Goal: Task Accomplishment & Management: Manage account settings

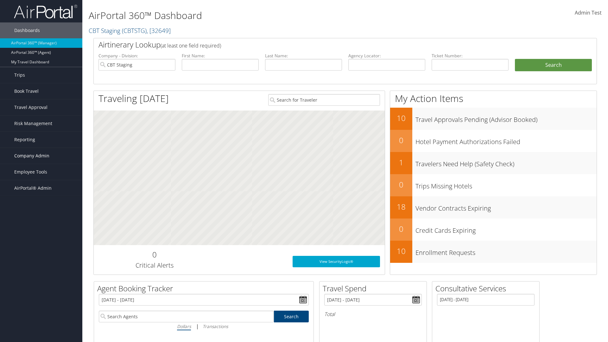
click at [41, 156] on span "Company Admin" at bounding box center [31, 156] width 35 height 16
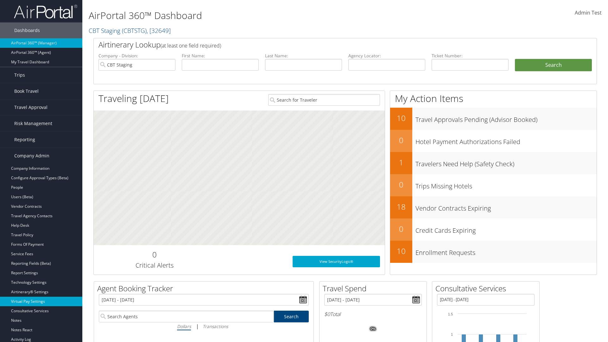
click at [41, 302] on link "Virtual Pay Settings" at bounding box center [41, 302] width 82 height 10
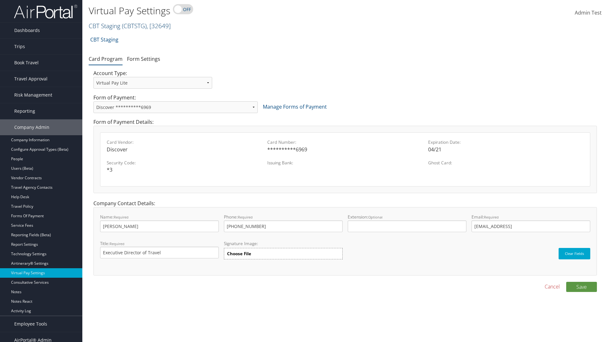
click at [105, 26] on link "CBT Staging ( CBTSTG ) , [ 32649 ]" at bounding box center [130, 26] width 82 height 9
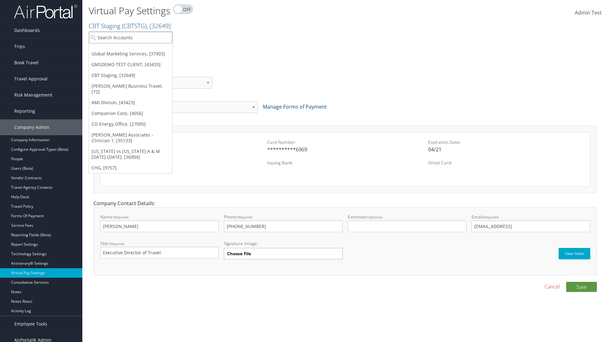
click at [131, 37] on input "search" at bounding box center [130, 38] width 83 height 12
type input "CBTSTG"
click at [131, 49] on div "CBT Staging (CBTSTG), [32649]" at bounding box center [131, 49] width 90 height 6
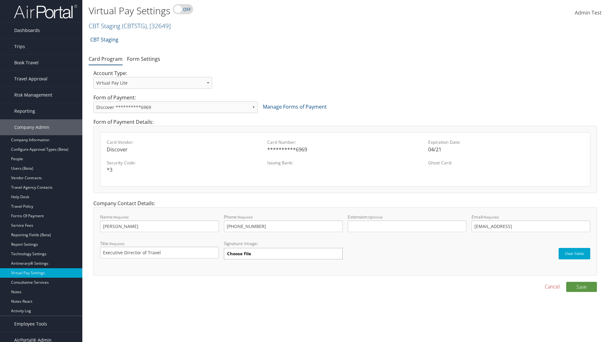
select select "new"
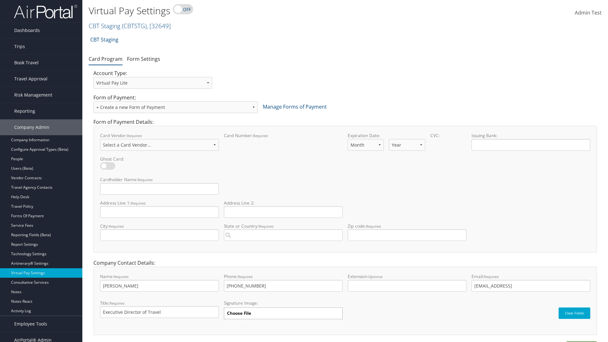
select select "VI"
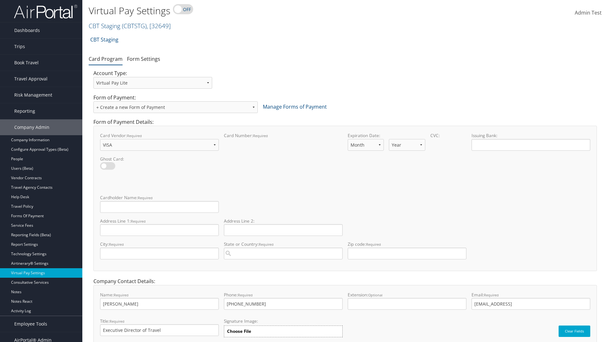
select select "11"
select select "35"
click at [159, 207] on input "Cardholder Name: required This field is required" at bounding box center [159, 207] width 119 height 12
type input "Auto Test"
click at [159, 230] on input "Address Line 1: required This field is required" at bounding box center [159, 230] width 119 height 12
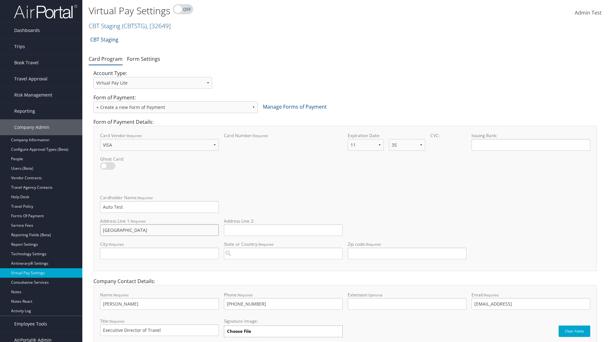
type input "Salt lake City"
click at [159, 253] on input "City: required This field is required" at bounding box center [159, 254] width 119 height 12
type input "SALt LAKE CITY"
click at [283, 253] on input "State or Country: required This field requires a suggested region." at bounding box center [283, 254] width 119 height 12
type input "United States of America"
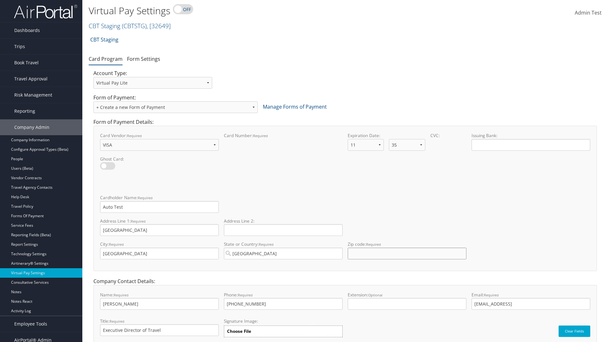
click at [407, 253] on input "Zip code: required This field requires numbers" at bounding box center [407, 254] width 119 height 12
type input "84106"
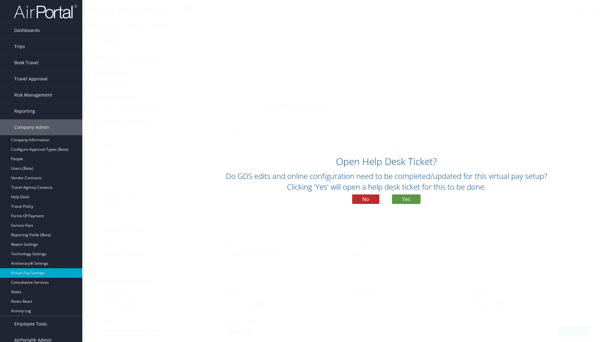
scroll to position [27, 0]
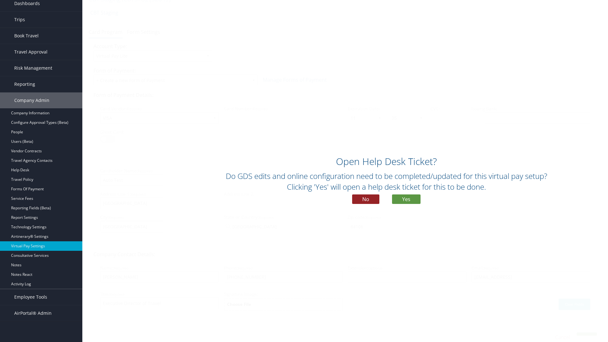
click at [366, 199] on button "No" at bounding box center [365, 200] width 27 height 10
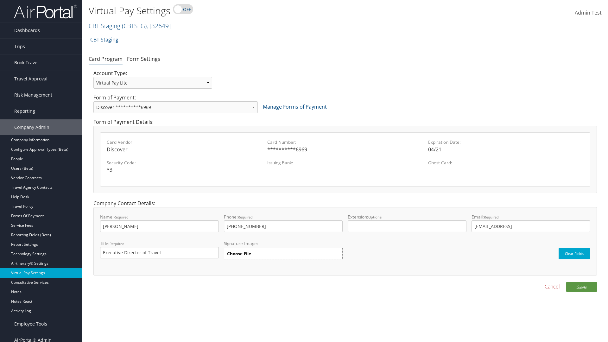
scroll to position [6, 0]
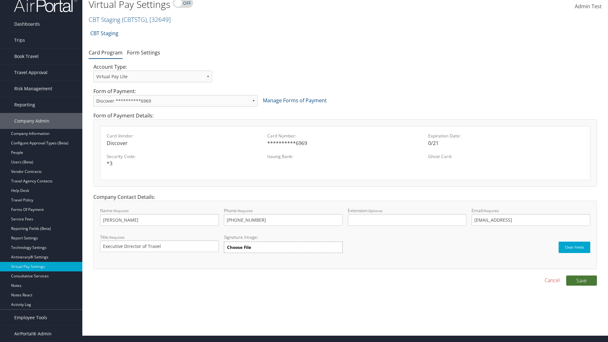
click at [582, 280] on button "Save" at bounding box center [581, 281] width 31 height 10
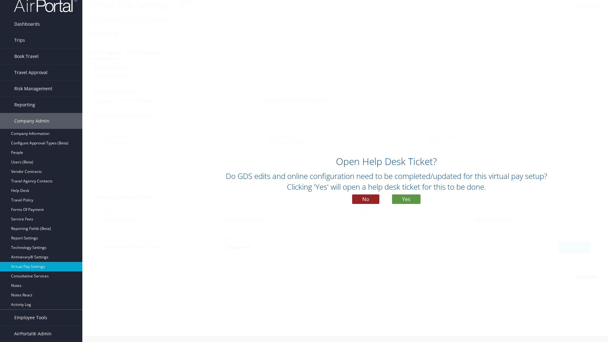
click at [366, 199] on button "No" at bounding box center [365, 200] width 27 height 10
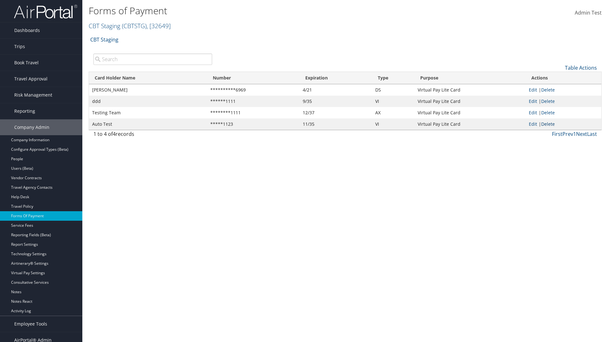
click at [549, 124] on link "Delete" at bounding box center [548, 124] width 14 height 6
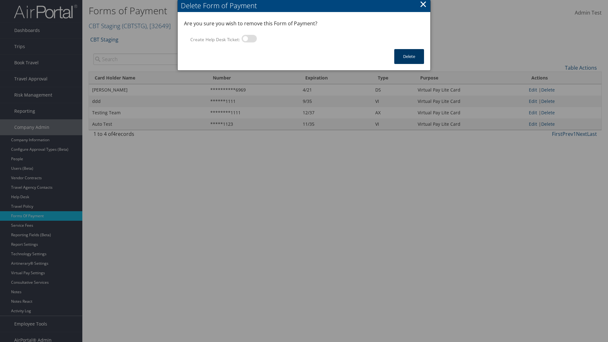
click at [409, 56] on button "Delete" at bounding box center [409, 56] width 30 height 15
